Goal: Navigation & Orientation: Find specific page/section

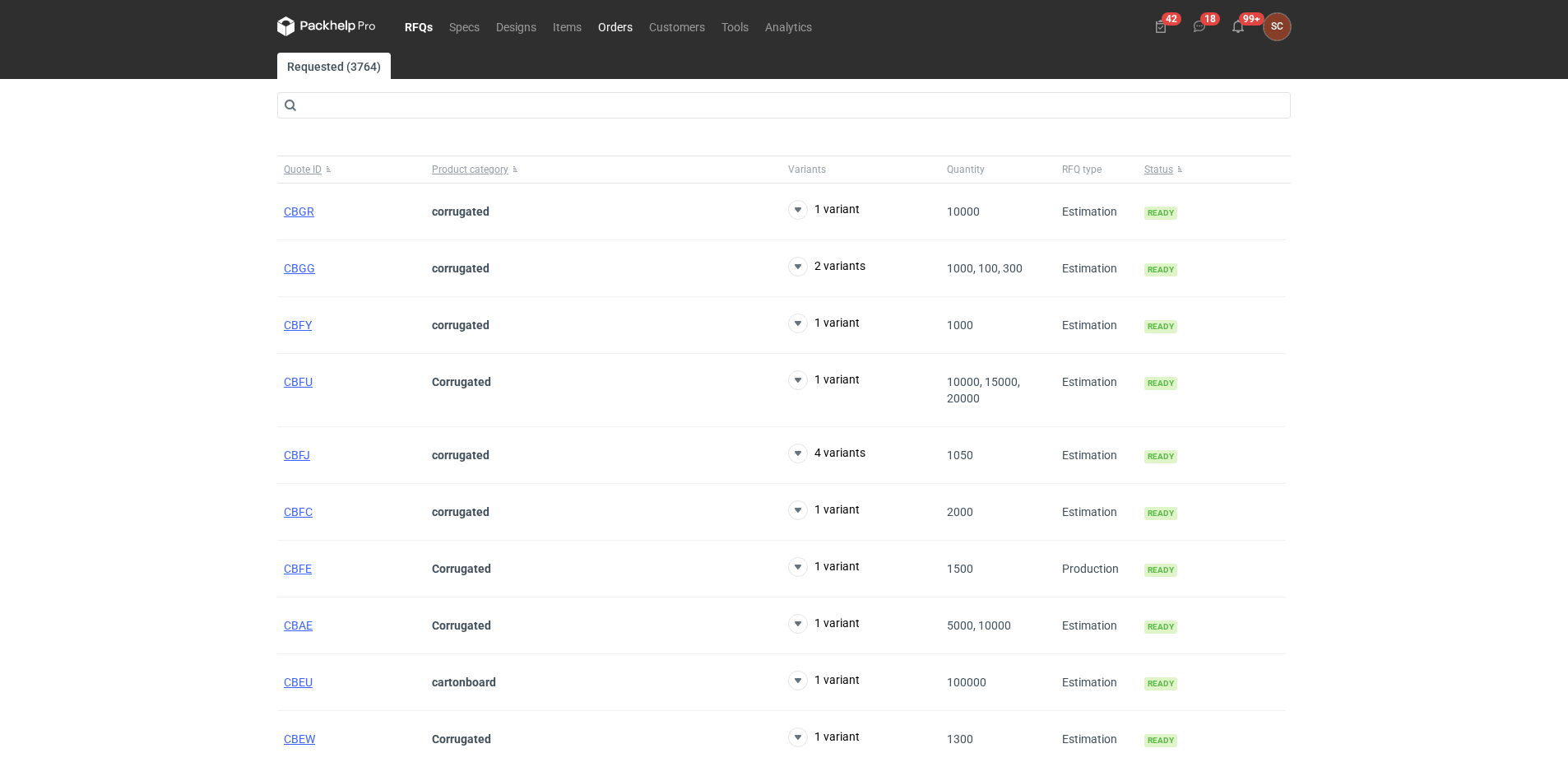
click at [628, 29] on link "Orders" at bounding box center [615, 26] width 51 height 19
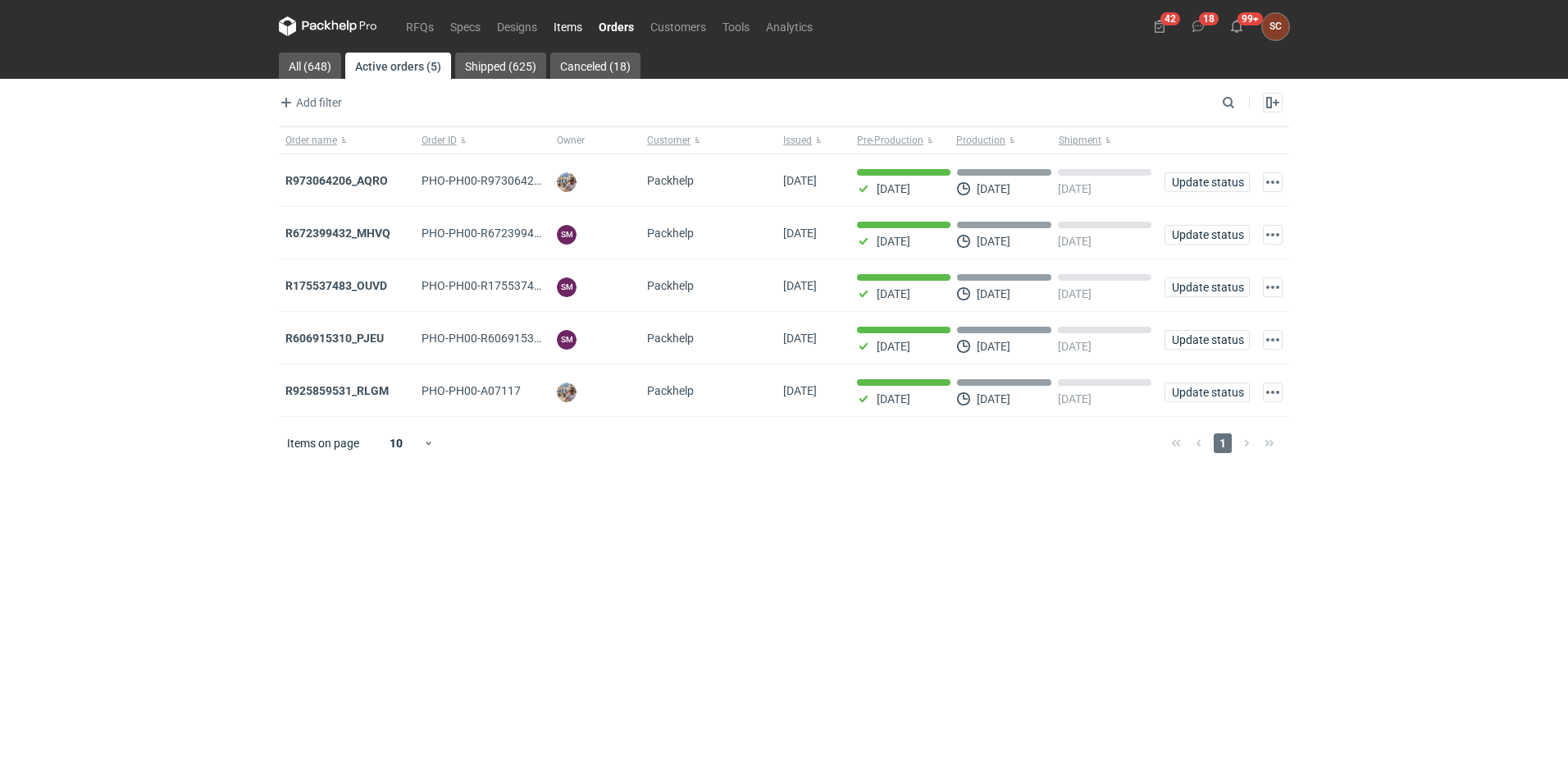
click at [577, 19] on link "Items" at bounding box center [568, 26] width 45 height 19
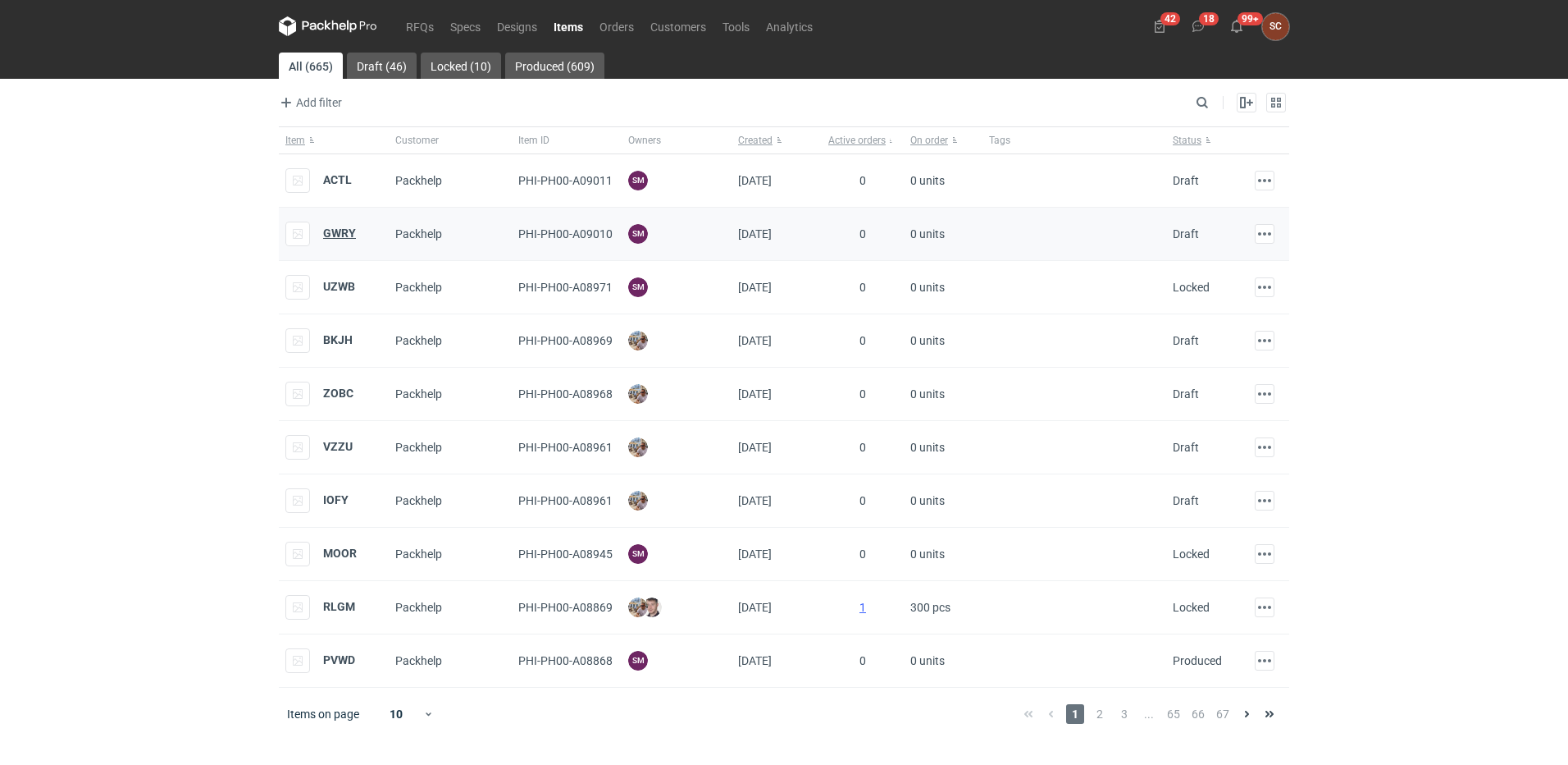
click at [342, 231] on strong "GWRY" at bounding box center [340, 233] width 33 height 14
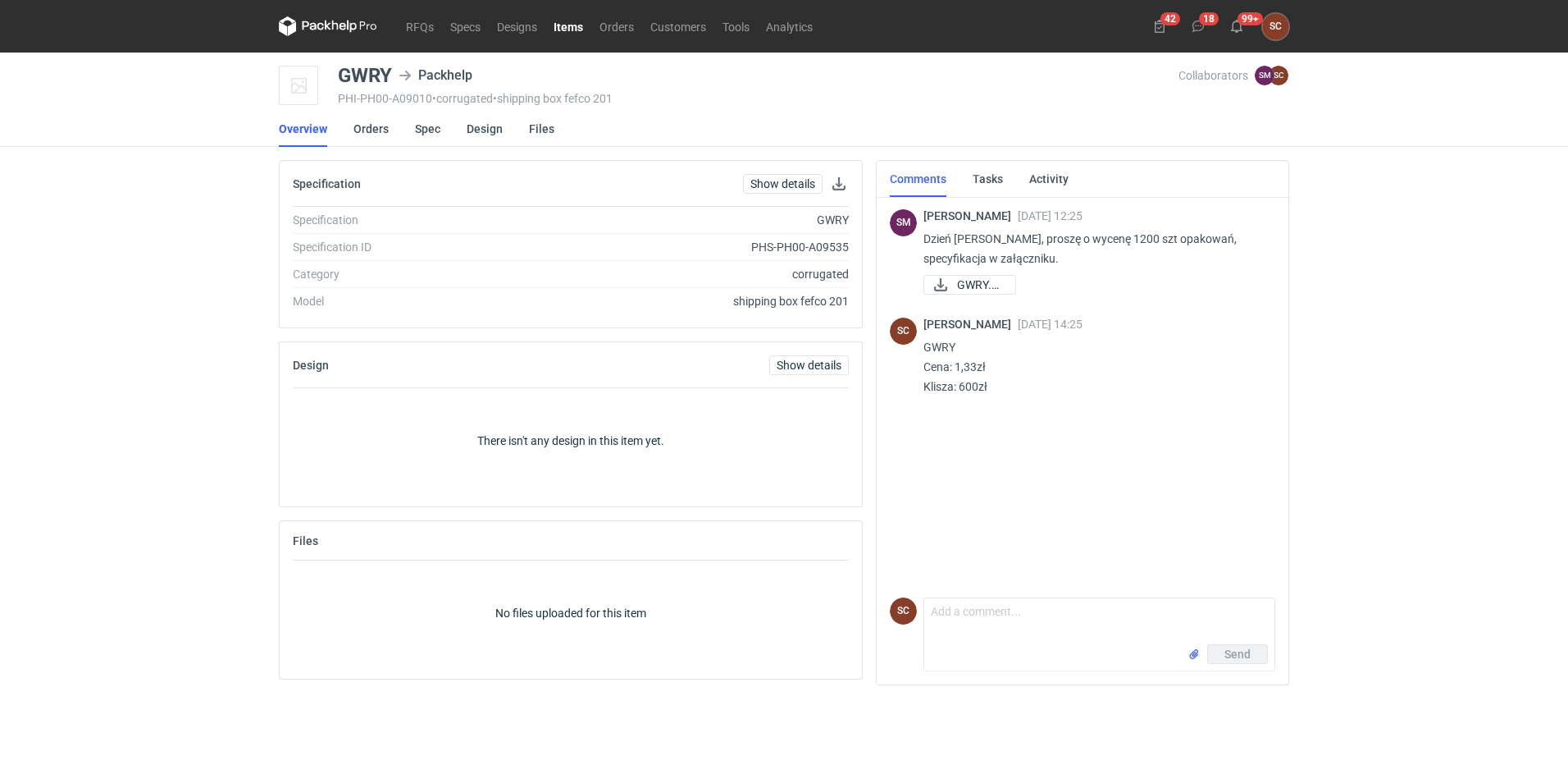
click at [574, 25] on link "Items" at bounding box center [568, 26] width 46 height 19
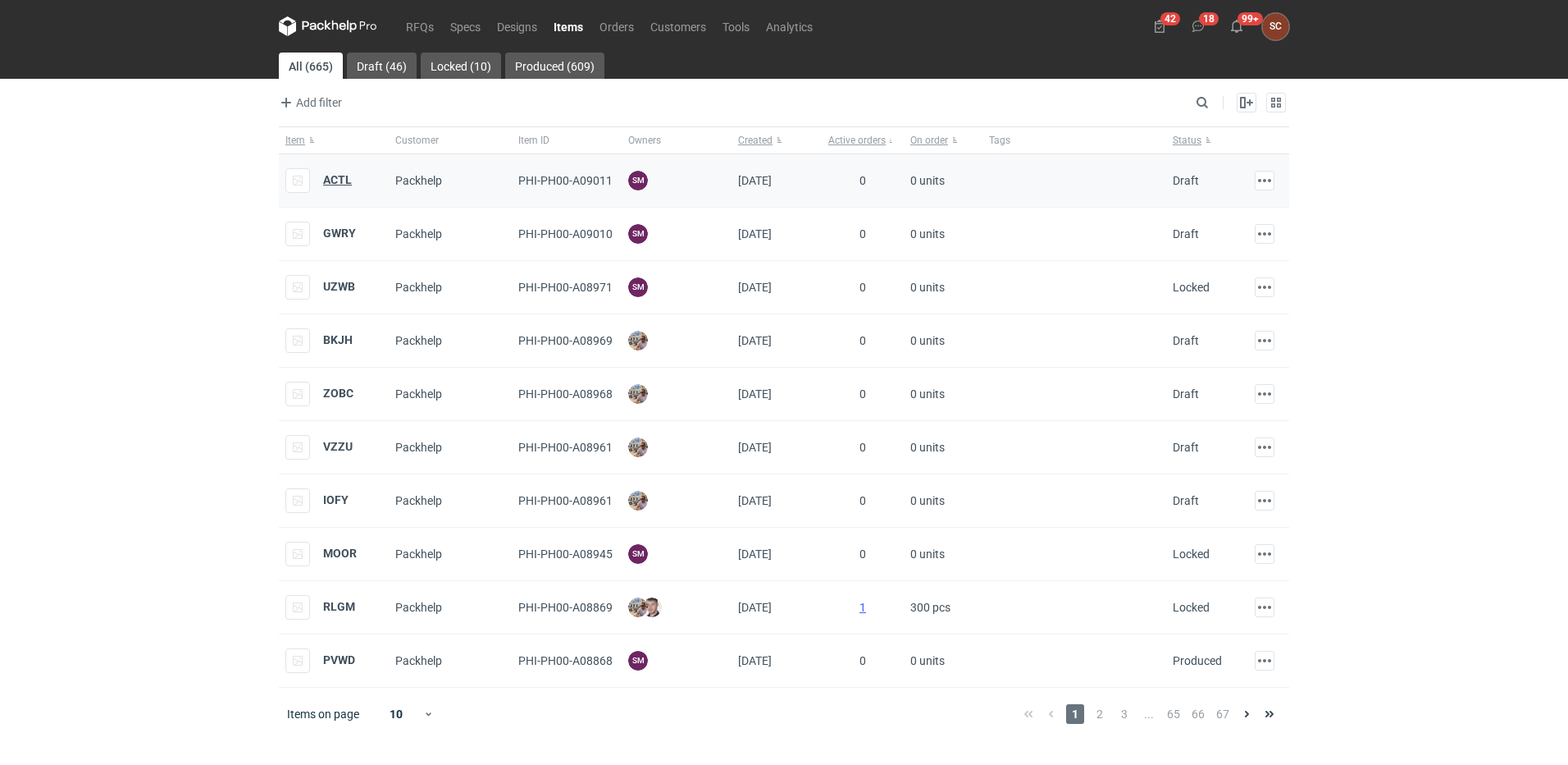
click at [342, 178] on strong "ACTL" at bounding box center [338, 180] width 29 height 14
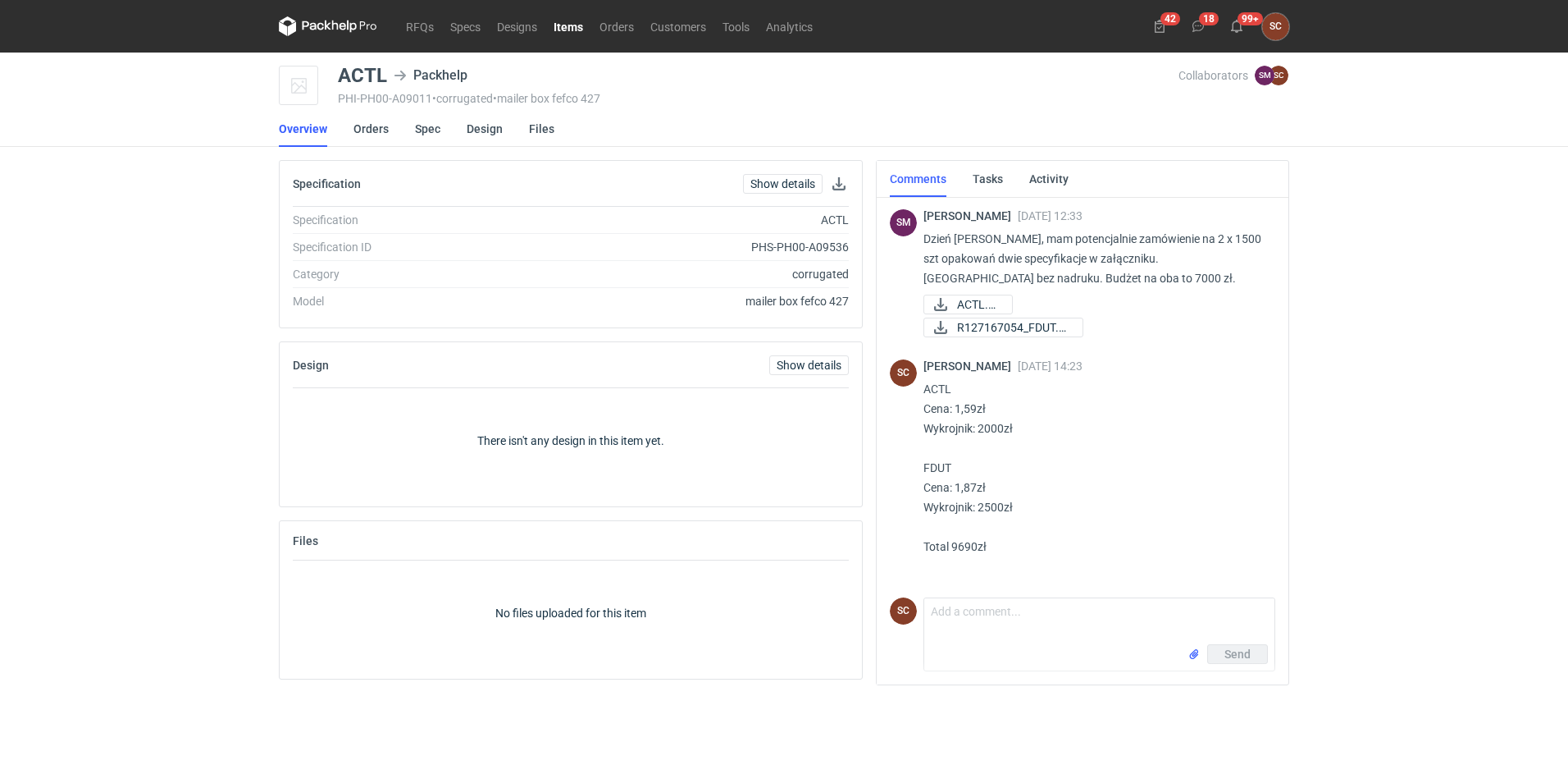
click at [568, 26] on link "Items" at bounding box center [568, 26] width 46 height 19
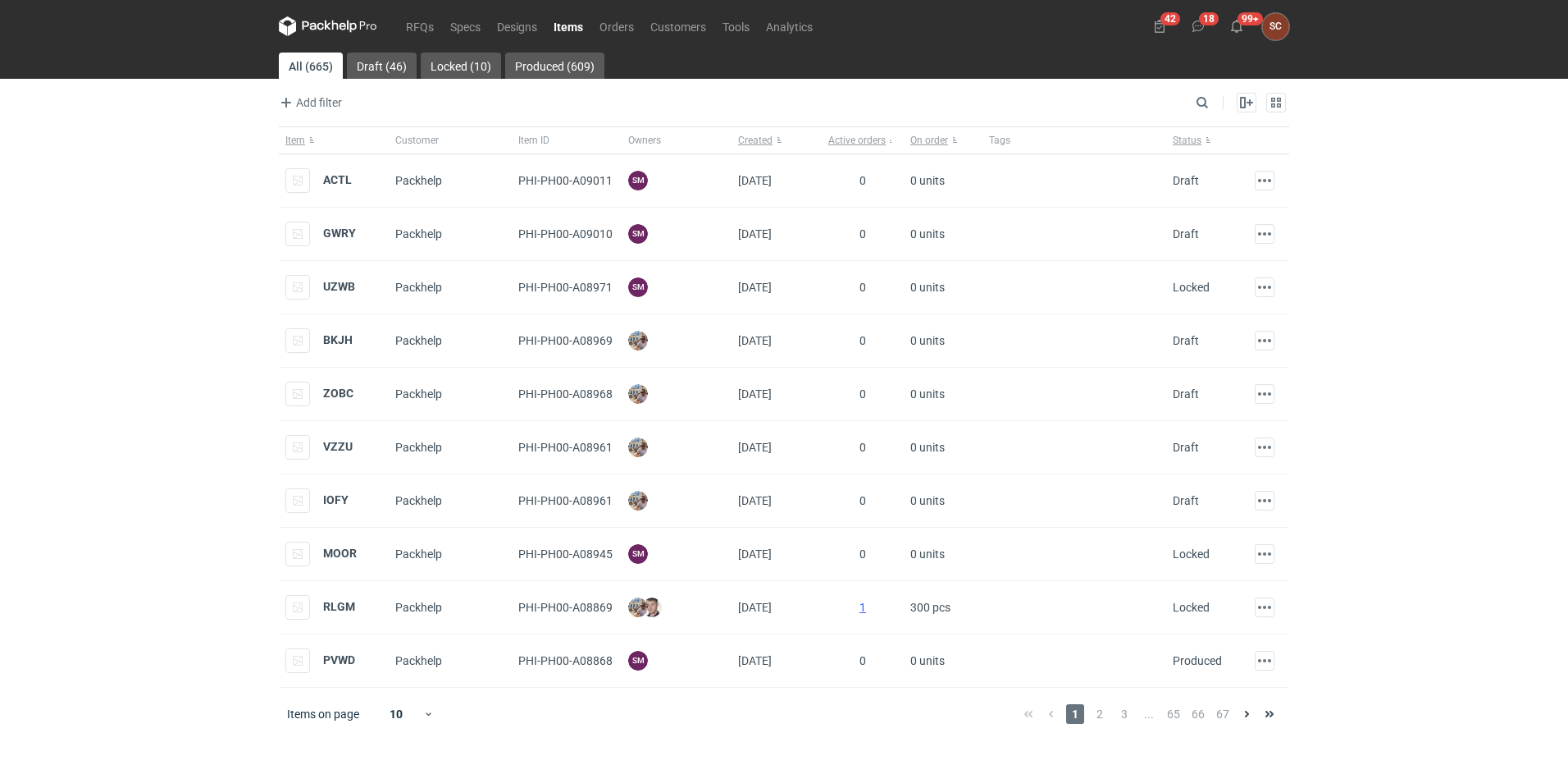
click at [195, 298] on div "RFQs Specs Designs Items Orders Customers Tools Analytics 42 18 99+ SC [PERSON_…" at bounding box center [784, 382] width 1568 height 765
